Goal: Navigation & Orientation: Find specific page/section

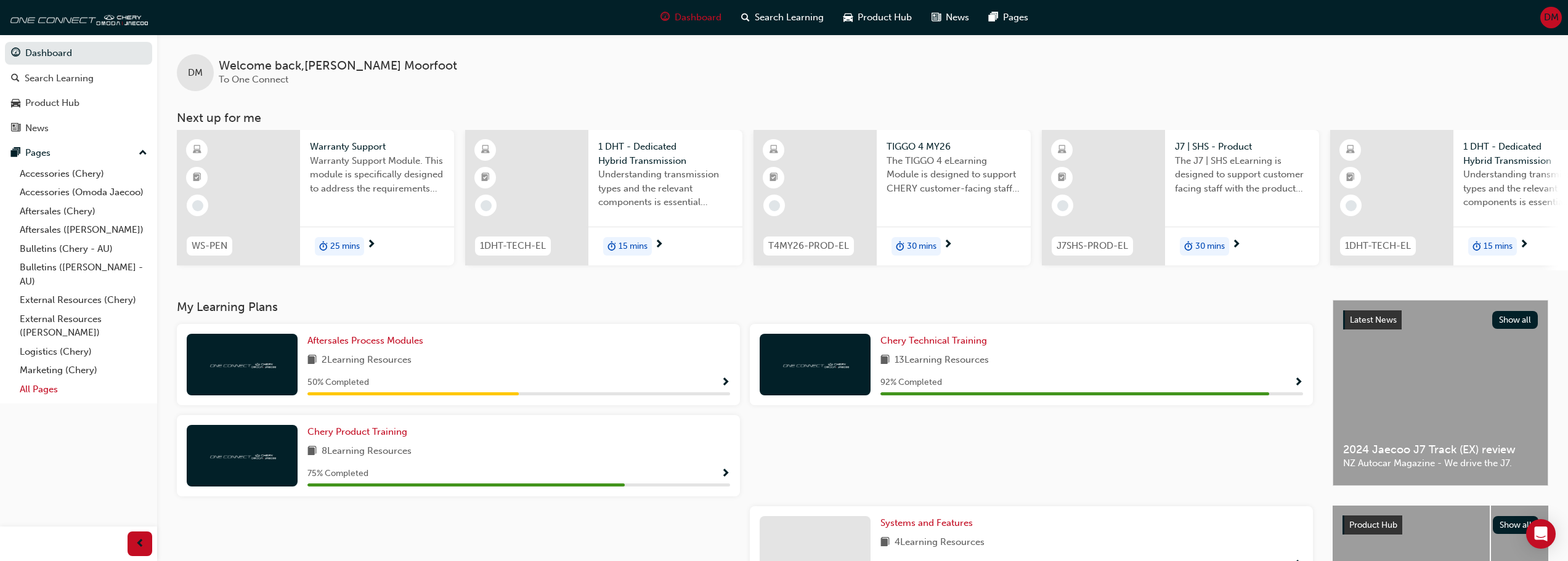
click at [53, 390] on link "All Pages" at bounding box center [83, 389] width 137 height 19
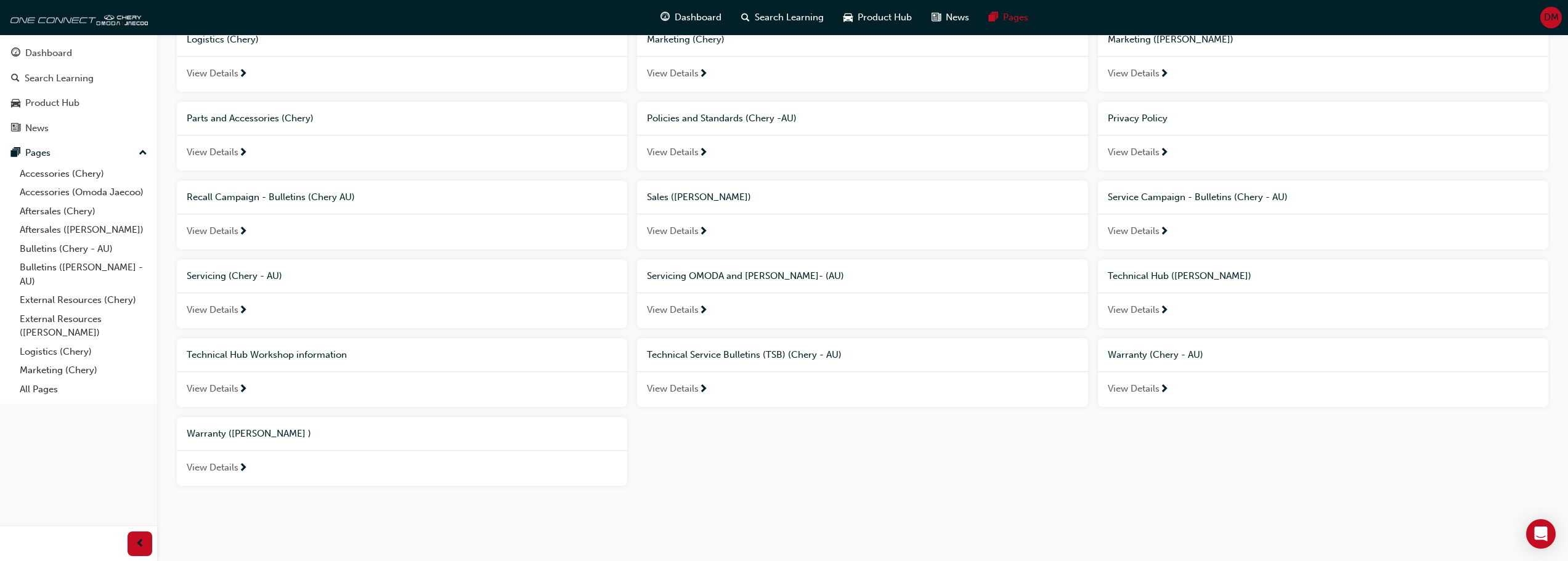
scroll to position [462, 0]
click at [294, 346] on span "Technical Hub Workshop information" at bounding box center [267, 349] width 160 height 11
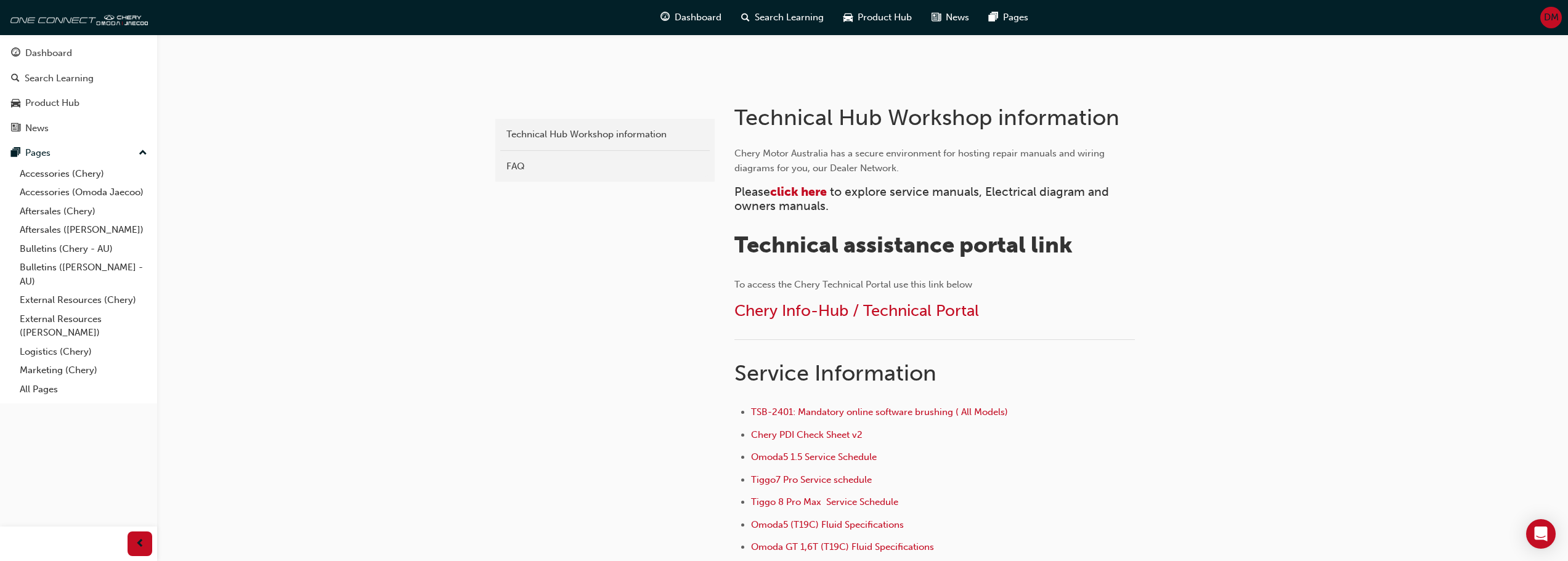
scroll to position [185, 0]
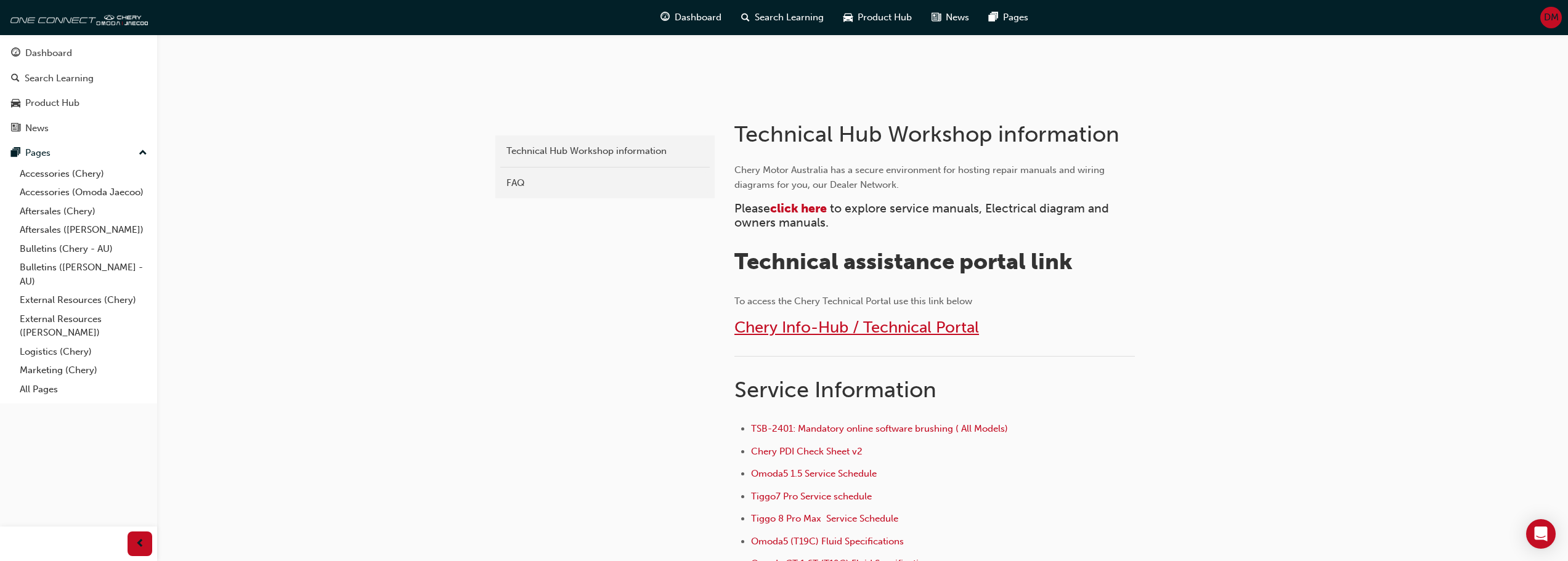
click at [839, 328] on span "Chery Info-Hub / Technical Portal" at bounding box center [856, 327] width 244 height 19
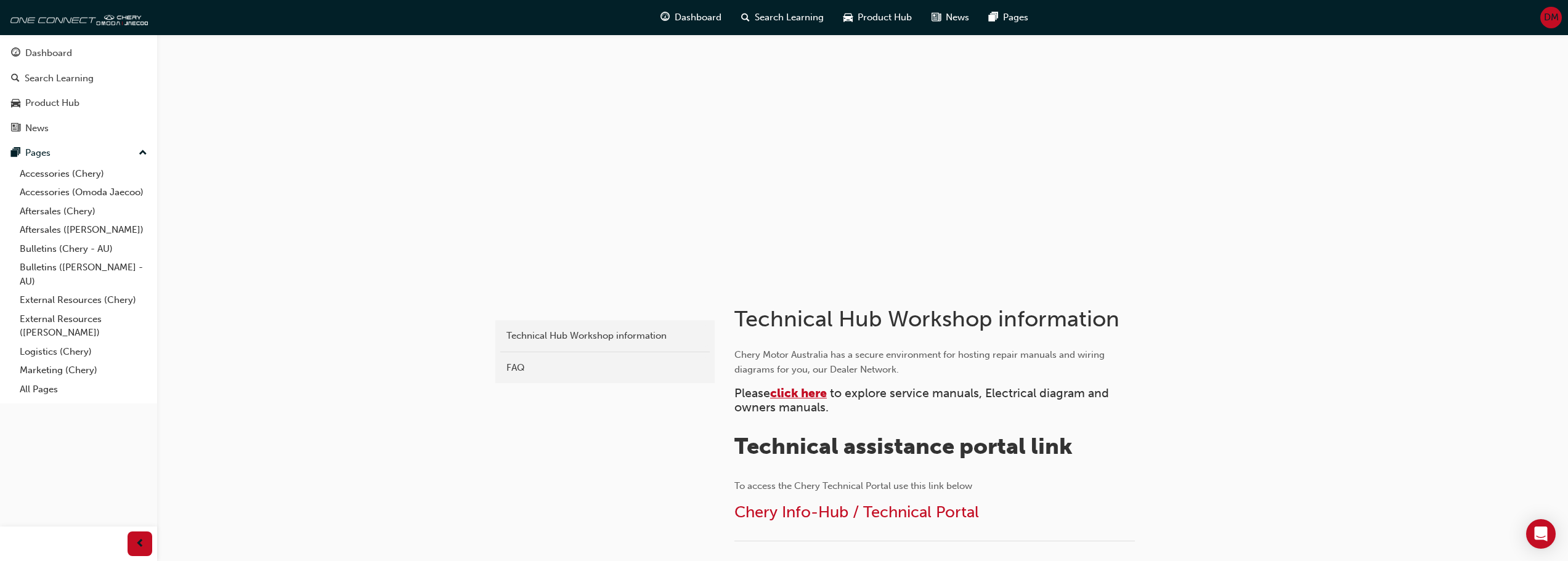
click at [817, 392] on span "click here" at bounding box center [798, 393] width 57 height 14
